Goal: Transaction & Acquisition: Book appointment/travel/reservation

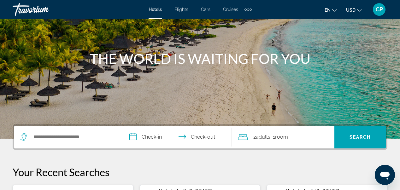
scroll to position [63, 0]
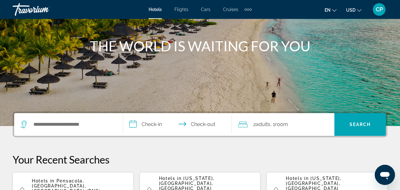
click at [66, 129] on div "Search widget" at bounding box center [66, 124] width 93 height 9
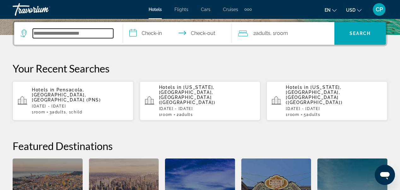
click at [64, 32] on input "Search widget" at bounding box center [73, 33] width 80 height 9
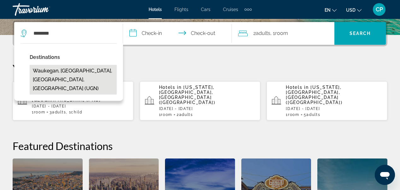
drag, startPoint x: 53, startPoint y: 45, endPoint x: 72, endPoint y: 71, distance: 32.0
click at [72, 71] on button "Waukegan, [GEOGRAPHIC_DATA], [GEOGRAPHIC_DATA], [GEOGRAPHIC_DATA] (UGN)" at bounding box center [73, 80] width 87 height 30
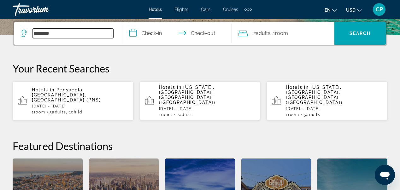
type input "**********"
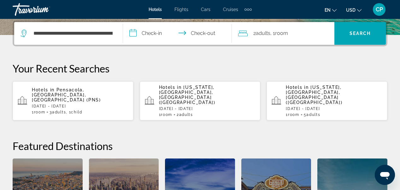
click at [133, 33] on input "**********" at bounding box center [178, 34] width 111 height 25
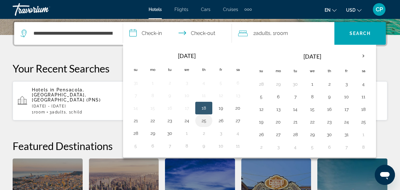
click at [204, 121] on button "25" at bounding box center [204, 120] width 10 height 9
click at [187, 122] on button "24" at bounding box center [187, 120] width 10 height 9
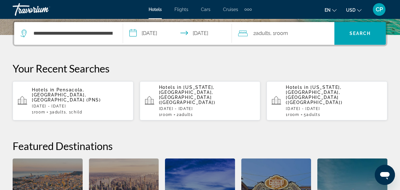
click at [208, 34] on input "**********" at bounding box center [178, 34] width 111 height 25
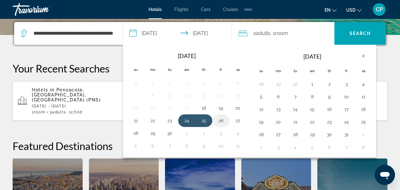
click at [221, 120] on button "26" at bounding box center [221, 120] width 10 height 9
click at [184, 121] on button "24" at bounding box center [187, 120] width 10 height 9
type input "**********"
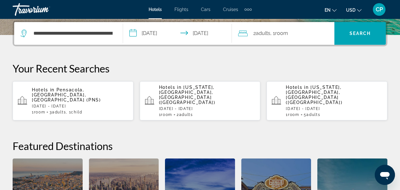
click at [204, 34] on input "**********" at bounding box center [178, 34] width 111 height 25
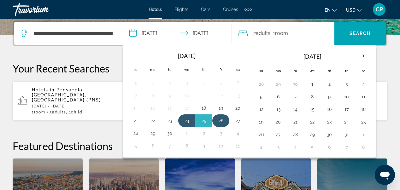
click at [223, 121] on button "26" at bounding box center [221, 120] width 10 height 9
click at [292, 32] on div "2 Adult Adults , 1 Room rooms" at bounding box center [286, 33] width 96 height 9
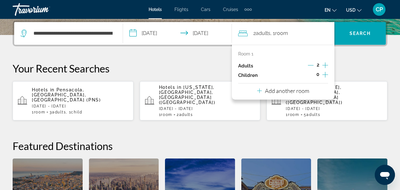
click at [291, 94] on p "Add another room" at bounding box center [287, 90] width 44 height 7
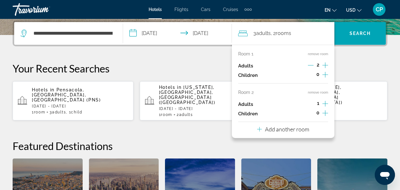
click at [367, 61] on div "**********" at bounding box center [200, 136] width 400 height 232
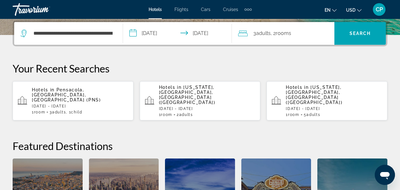
click at [294, 33] on div "3 Adult Adults , 2 Room rooms" at bounding box center [286, 33] width 96 height 9
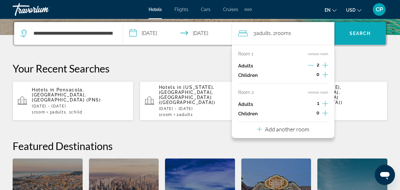
click at [357, 32] on span "Search" at bounding box center [359, 33] width 21 height 5
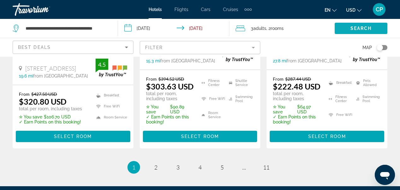
scroll to position [984, 0]
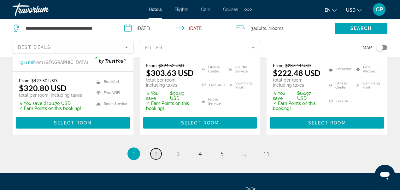
click at [155, 150] on span "2" at bounding box center [155, 153] width 3 height 7
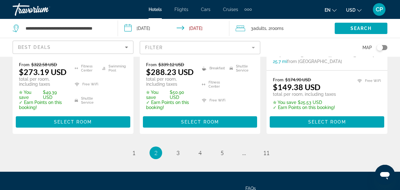
scroll to position [1022, 0]
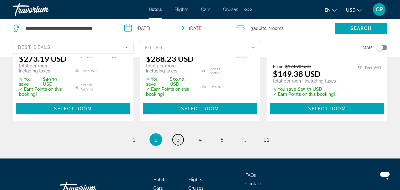
click at [177, 136] on span "3" at bounding box center [177, 139] width 3 height 7
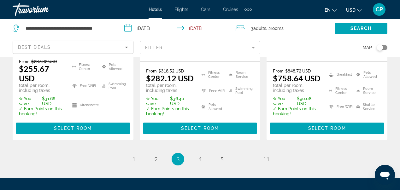
scroll to position [996, 0]
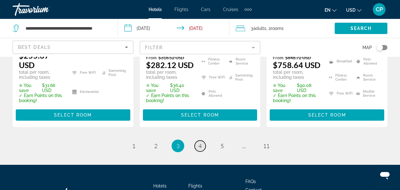
click at [201, 143] on span "4" at bounding box center [199, 146] width 3 height 7
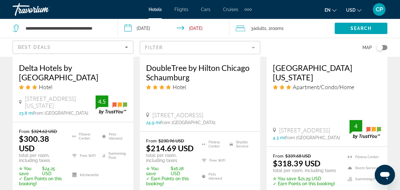
scroll to position [946, 0]
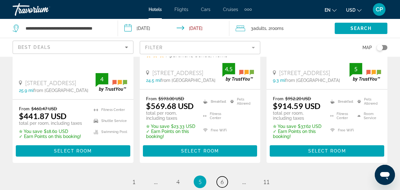
scroll to position [959, 0]
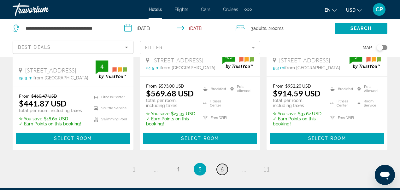
click at [223, 166] on span "6" at bounding box center [221, 169] width 3 height 7
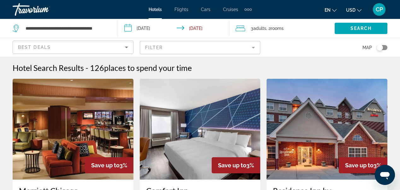
click at [253, 49] on mat-form-field "Filter" at bounding box center [200, 47] width 121 height 13
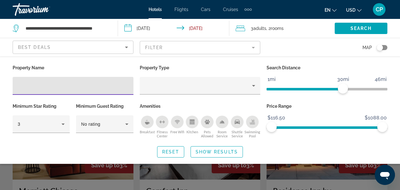
click at [95, 84] on input "Hotel Filters" at bounding box center [73, 86] width 111 height 8
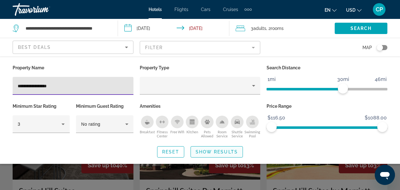
type input "**********"
click at [227, 154] on span "Show Results" at bounding box center [216, 151] width 42 height 5
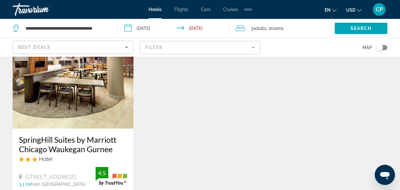
scroll to position [328, 0]
click at [47, 92] on img "Main content" at bounding box center [73, 77] width 121 height 101
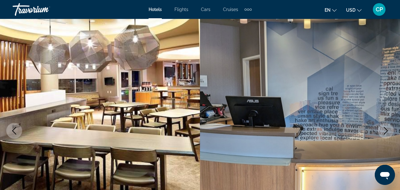
scroll to position [25, 0]
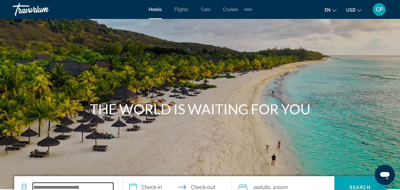
click at [72, 188] on input "Search widget" at bounding box center [73, 187] width 80 height 9
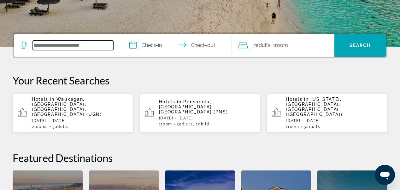
scroll to position [154, 0]
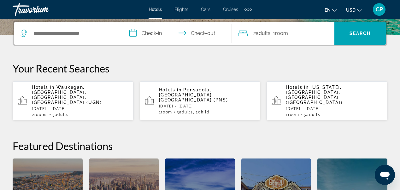
click at [104, 102] on div "Hotels in [GEOGRAPHIC_DATA], [GEOGRAPHIC_DATA], [GEOGRAPHIC_DATA], [GEOGRAPHIC_…" at bounding box center [80, 101] width 96 height 32
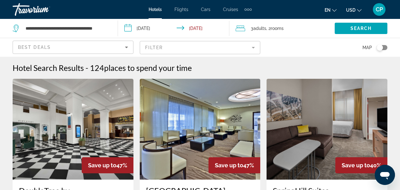
click at [254, 49] on mat-form-field "Filter" at bounding box center [200, 47] width 121 height 13
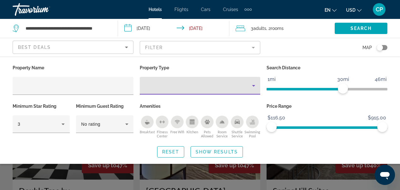
click at [254, 88] on icon "Property type" at bounding box center [254, 86] width 8 height 8
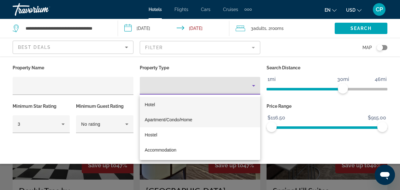
click at [184, 120] on span "Apartment/Condo/Home" at bounding box center [169, 119] width 48 height 5
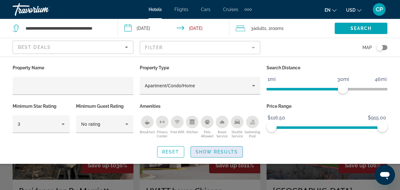
click at [221, 153] on span "Show Results" at bounding box center [216, 151] width 42 height 5
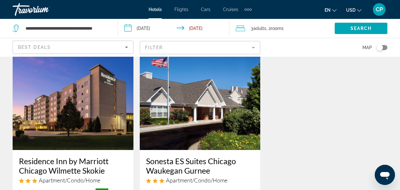
scroll to position [555, 0]
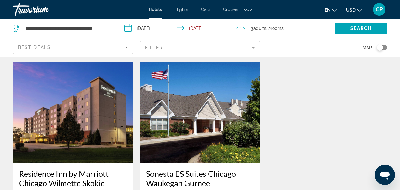
click at [193, 114] on img "Main content" at bounding box center [200, 112] width 121 height 101
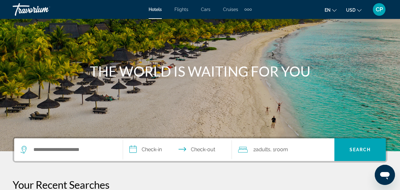
scroll to position [50, 0]
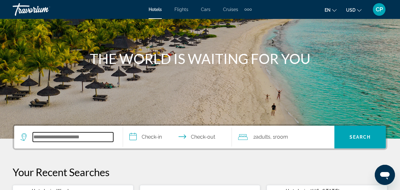
click at [47, 138] on input "Search widget" at bounding box center [73, 136] width 80 height 9
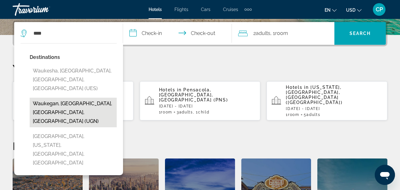
drag, startPoint x: 47, startPoint y: 138, endPoint x: 69, endPoint y: 96, distance: 47.3
click at [69, 98] on button "Waukegan, [GEOGRAPHIC_DATA], [GEOGRAPHIC_DATA], [GEOGRAPHIC_DATA] (UGN)" at bounding box center [73, 113] width 87 height 30
type input "**********"
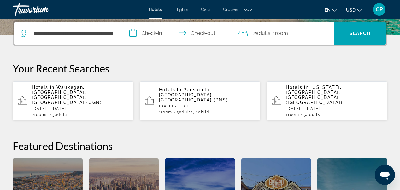
click at [136, 33] on input "**********" at bounding box center [178, 34] width 111 height 25
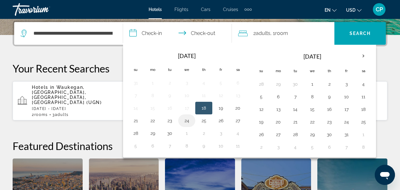
click at [188, 120] on button "24" at bounding box center [187, 120] width 10 height 9
click at [221, 120] on button "26" at bounding box center [221, 120] width 10 height 9
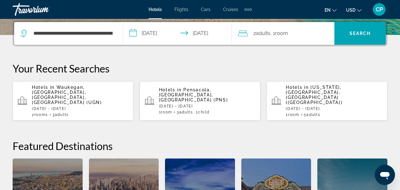
type input "**********"
click at [368, 29] on span "Search widget" at bounding box center [359, 33] width 51 height 15
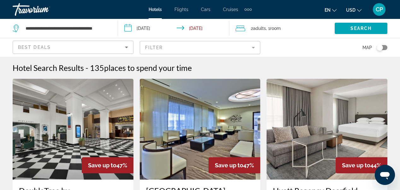
click at [255, 49] on mat-form-field "Filter" at bounding box center [200, 47] width 121 height 13
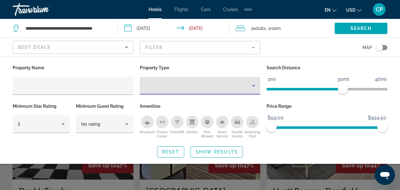
click at [254, 89] on icon "Property type" at bounding box center [254, 86] width 8 height 8
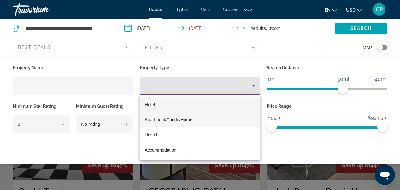
click at [189, 121] on span "Apartment/Condo/Home" at bounding box center [169, 119] width 48 height 5
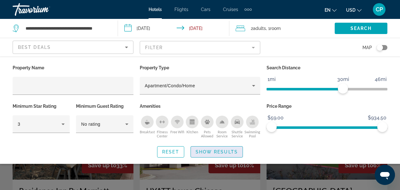
click at [225, 153] on span "Show Results" at bounding box center [216, 151] width 42 height 5
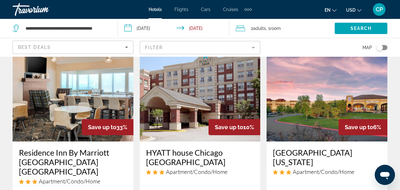
scroll to position [25, 0]
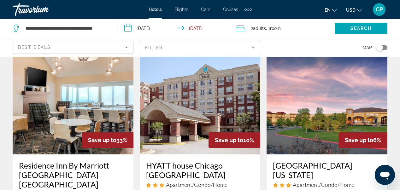
click at [335, 112] on img "Main content" at bounding box center [326, 104] width 121 height 101
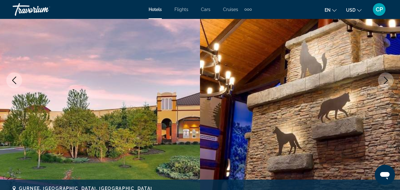
scroll to position [101, 0]
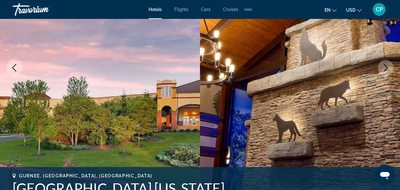
click at [384, 71] on icon "Next image" at bounding box center [386, 68] width 4 height 8
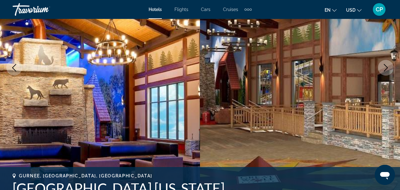
click at [384, 70] on icon "Next image" at bounding box center [386, 68] width 4 height 8
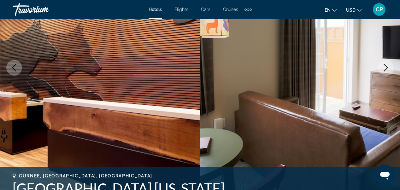
click at [385, 71] on icon "Next image" at bounding box center [386, 68] width 8 height 8
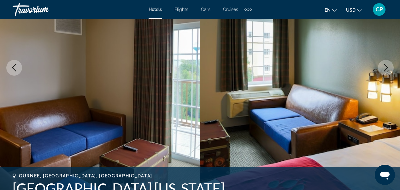
click at [385, 71] on button "Next image" at bounding box center [386, 68] width 16 height 16
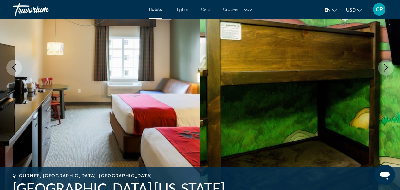
click at [385, 72] on button "Next image" at bounding box center [386, 68] width 16 height 16
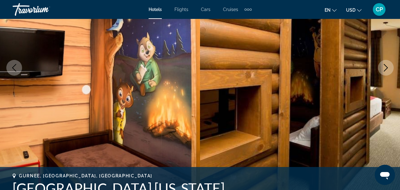
click at [385, 71] on button "Next image" at bounding box center [386, 68] width 16 height 16
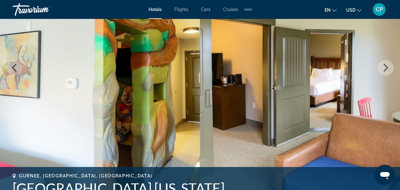
click at [385, 71] on icon "Next image" at bounding box center [386, 68] width 8 height 8
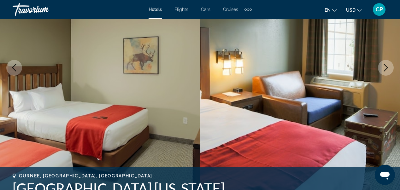
click at [385, 71] on icon "Next image" at bounding box center [386, 68] width 8 height 8
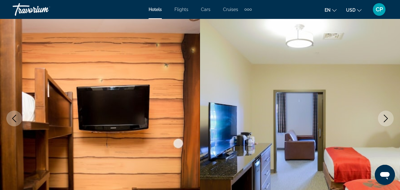
scroll to position [63, 0]
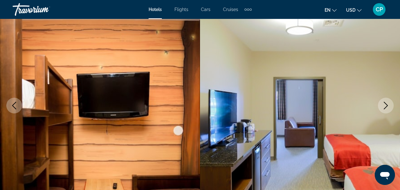
click at [386, 105] on icon "Next image" at bounding box center [386, 106] width 8 height 8
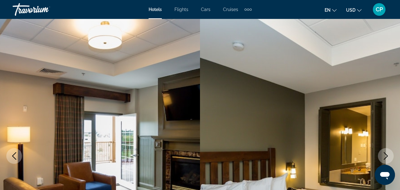
scroll to position [0, 0]
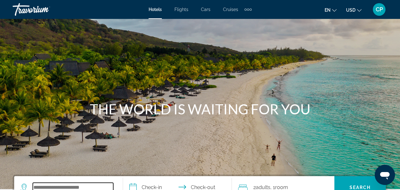
click at [72, 187] on input "Search widget" at bounding box center [73, 187] width 80 height 9
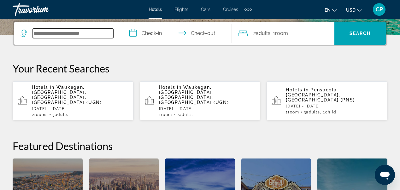
click at [89, 35] on input "Search widget" at bounding box center [73, 33] width 80 height 9
click at [110, 102] on div "Hotels in [GEOGRAPHIC_DATA], [GEOGRAPHIC_DATA], [GEOGRAPHIC_DATA], [GEOGRAPHIC_…" at bounding box center [80, 101] width 96 height 32
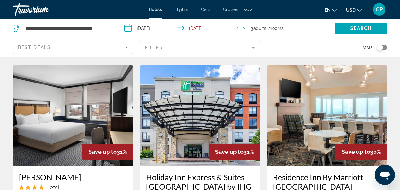
scroll to position [252, 0]
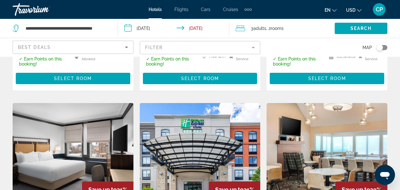
click at [252, 49] on mat-form-field "Filter" at bounding box center [200, 47] width 121 height 13
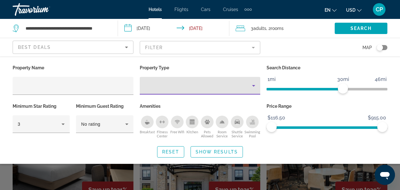
click at [255, 86] on icon "Property type" at bounding box center [254, 86] width 8 height 8
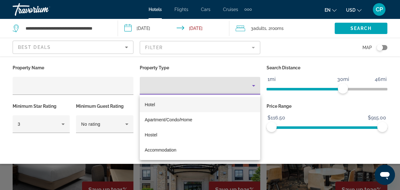
click at [91, 89] on div at bounding box center [200, 95] width 400 height 190
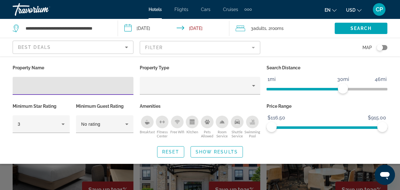
click at [96, 88] on input "Hotel Filters" at bounding box center [73, 86] width 111 height 8
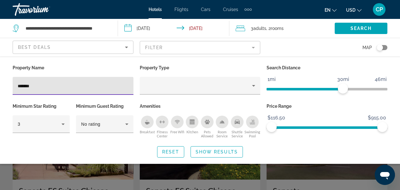
drag, startPoint x: 96, startPoint y: 88, endPoint x: 69, endPoint y: 87, distance: 27.1
click at [69, 87] on input "*******" at bounding box center [73, 86] width 111 height 8
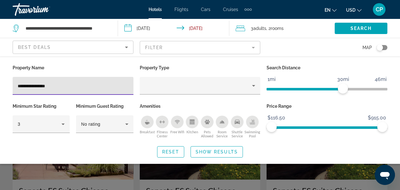
type input "**********"
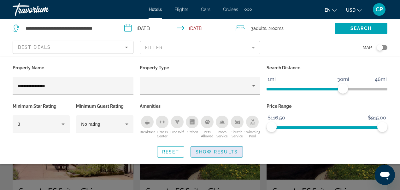
click at [231, 154] on span "Show Results" at bounding box center [216, 151] width 42 height 5
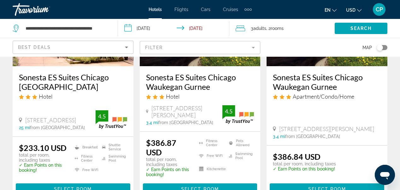
scroll to position [126, 0]
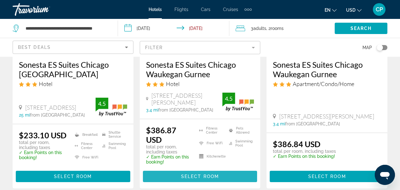
click at [199, 178] on span "Select Room" at bounding box center [200, 176] width 38 height 5
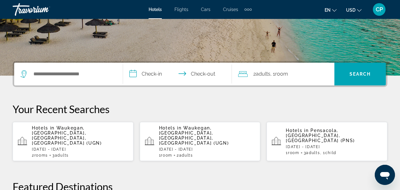
scroll to position [126, 0]
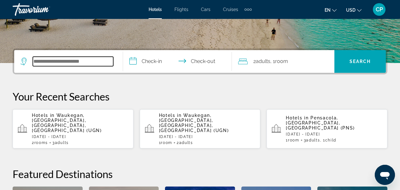
click at [61, 63] on input "Search widget" at bounding box center [73, 61] width 80 height 9
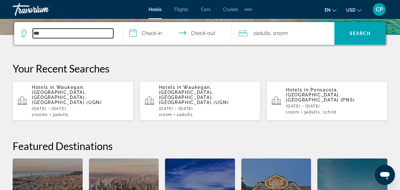
type input "***"
click at [105, 96] on div "Hotels in [GEOGRAPHIC_DATA], [GEOGRAPHIC_DATA], [GEOGRAPHIC_DATA], [GEOGRAPHIC_…" at bounding box center [80, 101] width 96 height 32
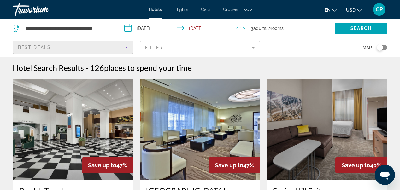
click at [119, 46] on div "Best Deals" at bounding box center [71, 48] width 107 height 8
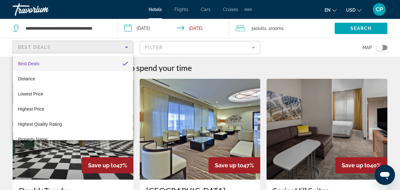
click at [117, 50] on div at bounding box center [200, 95] width 400 height 190
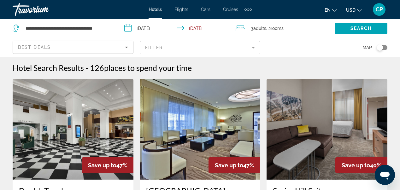
click at [198, 48] on mat-form-field "Filter" at bounding box center [200, 47] width 121 height 13
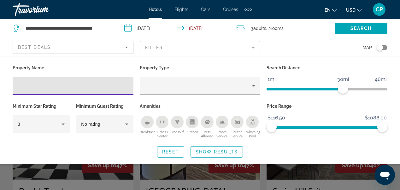
click at [115, 85] on input "Hotel Filters" at bounding box center [73, 86] width 111 height 8
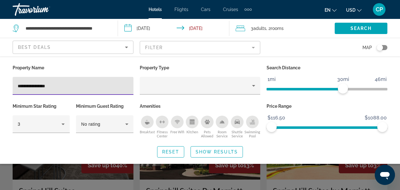
type input "**********"
click at [234, 154] on span "Show Results" at bounding box center [216, 151] width 42 height 5
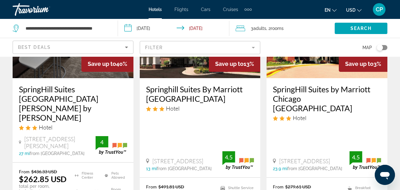
scroll to position [103, 0]
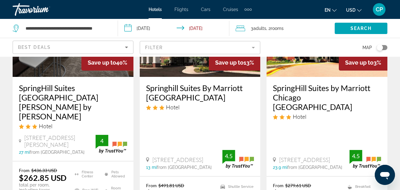
click at [211, 99] on h3 "Springhill Suites By Marriott [GEOGRAPHIC_DATA]" at bounding box center [200, 92] width 108 height 19
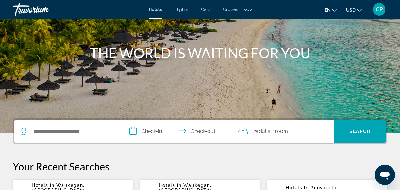
scroll to position [63, 0]
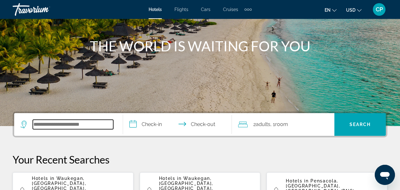
click at [50, 123] on input "Search widget" at bounding box center [73, 124] width 80 height 9
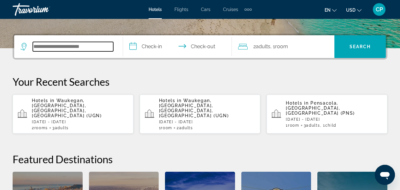
scroll to position [154, 0]
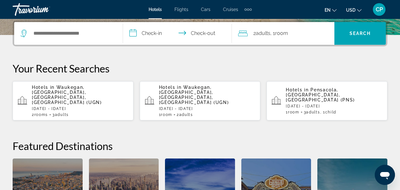
click at [101, 113] on div "2 Room rooms 3 Adult Adults" at bounding box center [80, 115] width 96 height 4
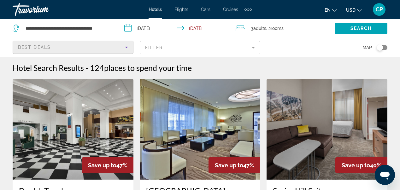
click at [126, 49] on icon "Sort by" at bounding box center [127, 48] width 8 height 8
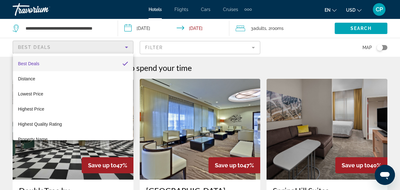
click at [160, 60] on div at bounding box center [200, 95] width 400 height 190
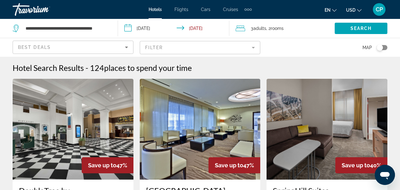
click at [195, 49] on mat-form-field "Filter" at bounding box center [200, 47] width 121 height 13
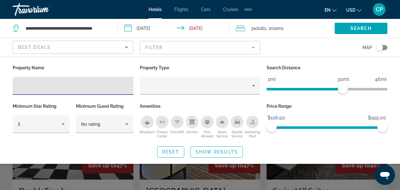
click at [78, 89] on input "Hotel Filters" at bounding box center [73, 86] width 111 height 8
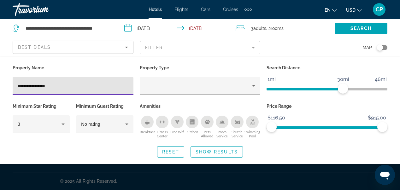
click at [30, 87] on input "**********" at bounding box center [73, 86] width 111 height 8
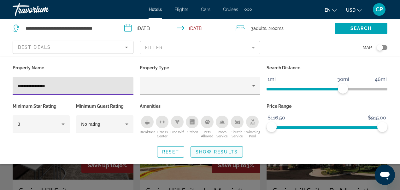
type input "**********"
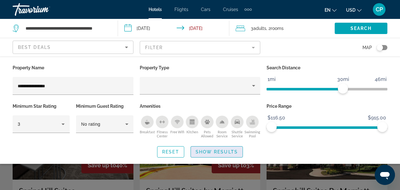
click at [214, 154] on span "Show Results" at bounding box center [216, 151] width 42 height 5
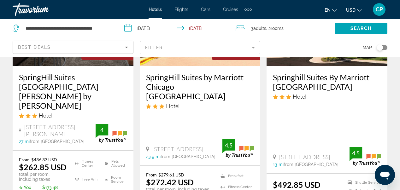
scroll to position [151, 0]
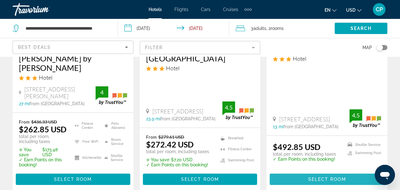
click at [328, 177] on span "Select Room" at bounding box center [327, 179] width 38 height 5
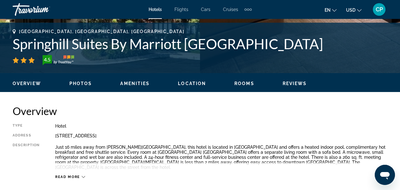
scroll to position [233, 0]
